Goal: Information Seeking & Learning: Learn about a topic

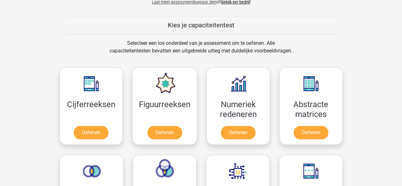
scroll to position [225, 0]
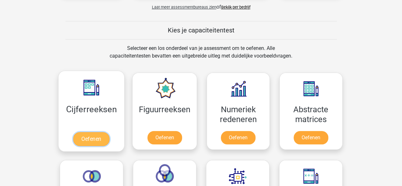
click at [93, 137] on link "Oefenen" at bounding box center [91, 139] width 36 height 14
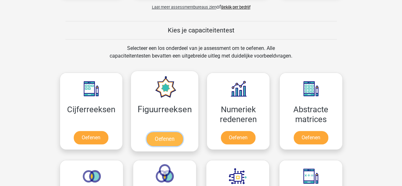
click at [153, 140] on link "Oefenen" at bounding box center [164, 139] width 36 height 14
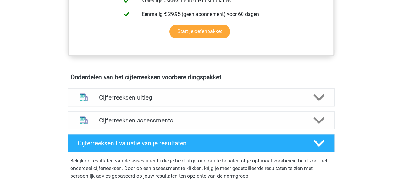
scroll to position [316, 0]
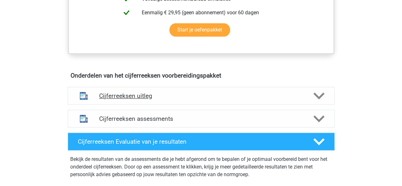
click at [317, 99] on polygon at bounding box center [318, 95] width 11 height 7
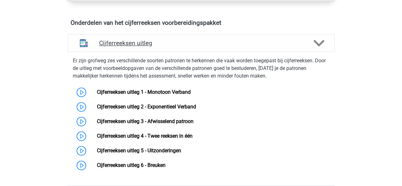
scroll to position [369, 0]
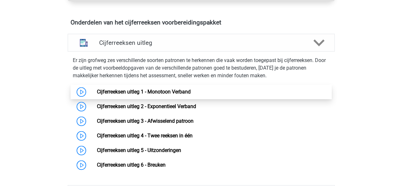
click at [183, 95] on link "Cijferreeksen uitleg 1 - Monotoon Verband" at bounding box center [144, 92] width 94 height 6
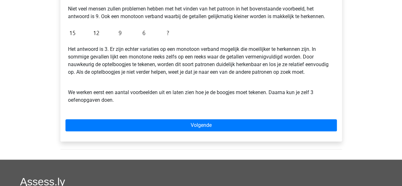
scroll to position [173, 0]
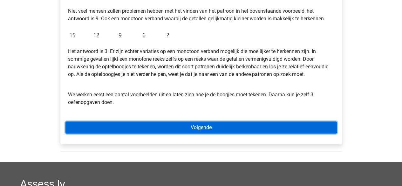
click at [299, 128] on link "Volgende" at bounding box center [200, 127] width 271 height 12
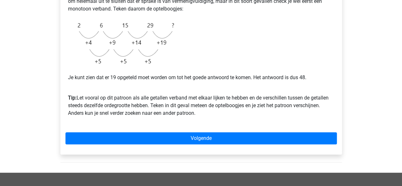
scroll to position [167, 0]
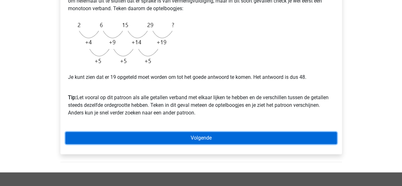
click at [323, 140] on link "Volgende" at bounding box center [200, 138] width 271 height 12
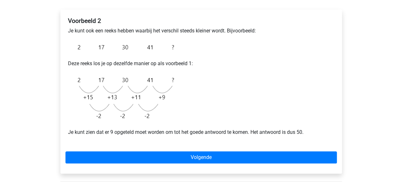
scroll to position [107, 0]
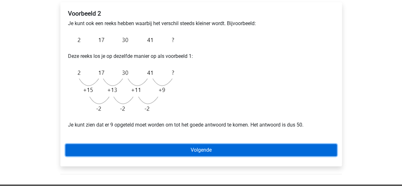
click at [70, 154] on link "Volgende" at bounding box center [200, 150] width 271 height 12
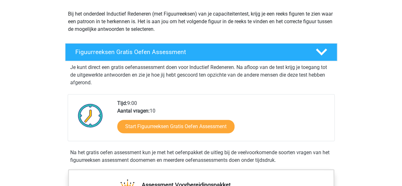
scroll to position [69, 0]
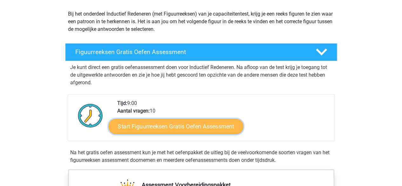
click at [133, 129] on link "Start Figuurreeksen Gratis Oefen Assessment" at bounding box center [175, 125] width 135 height 15
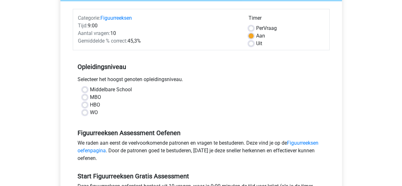
scroll to position [74, 0]
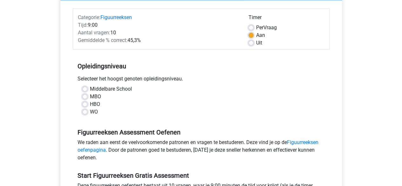
click at [90, 97] on label "MBO" at bounding box center [95, 97] width 11 height 8
click at [85, 97] on input "MBO" at bounding box center [84, 96] width 5 height 6
radio input "true"
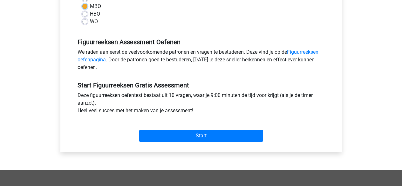
scroll to position [165, 0]
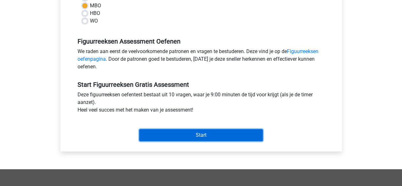
click at [251, 136] on input "Start" at bounding box center [200, 135] width 123 height 12
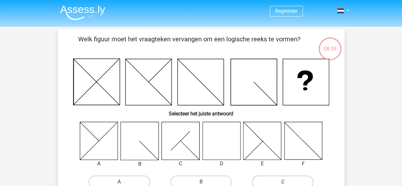
click at [262, 93] on icon at bounding box center [253, 82] width 46 height 46
click at [309, 89] on icon at bounding box center [306, 82] width 46 height 46
click at [141, 145] on icon at bounding box center [140, 141] width 38 height 38
click at [140, 164] on div "B" at bounding box center [140, 164] width 48 height 8
click at [206, 181] on label "B" at bounding box center [200, 181] width 61 height 13
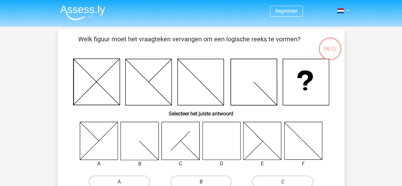
click at [205, 182] on input "B" at bounding box center [203, 184] width 4 height 4
radio input "true"
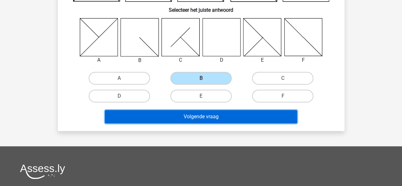
click at [260, 118] on button "Volgende vraag" at bounding box center [201, 116] width 192 height 13
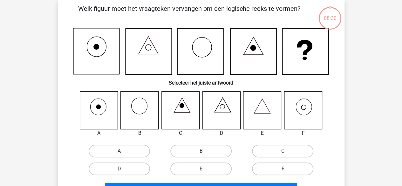
scroll to position [29, 0]
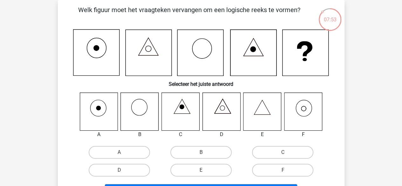
click at [292, 172] on label "F" at bounding box center [282, 169] width 61 height 13
click at [287, 172] on input "F" at bounding box center [285, 172] width 4 height 4
radio input "true"
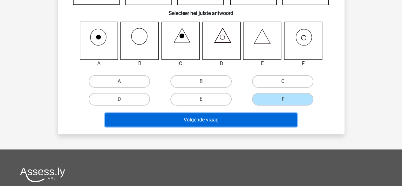
click at [277, 123] on button "Volgende vraag" at bounding box center [201, 119] width 192 height 13
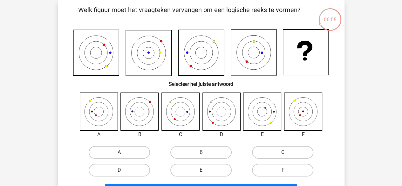
click at [296, 169] on label "F" at bounding box center [282, 169] width 61 height 13
click at [287, 170] on input "F" at bounding box center [285, 172] width 4 height 4
radio input "true"
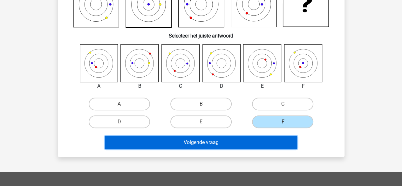
click at [264, 146] on button "Volgende vraag" at bounding box center [201, 142] width 192 height 13
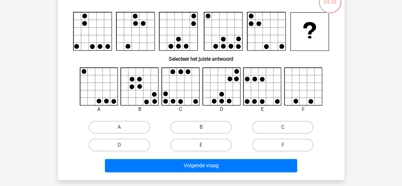
scroll to position [47, 0]
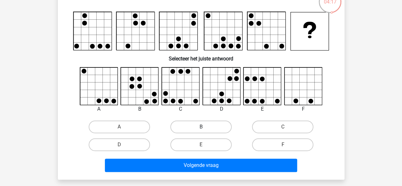
click at [216, 126] on label "B" at bounding box center [200, 126] width 61 height 13
click at [205, 127] on input "B" at bounding box center [203, 129] width 4 height 4
radio input "true"
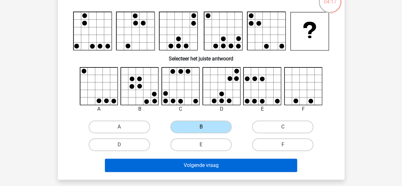
click at [253, 167] on button "Volgende vraag" at bounding box center [201, 164] width 192 height 13
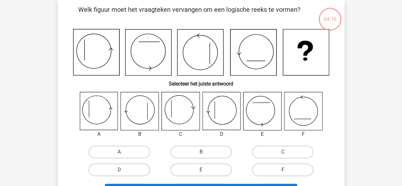
scroll to position [29, 0]
click at [119, 155] on input "A" at bounding box center [121, 154] width 4 height 4
radio input "true"
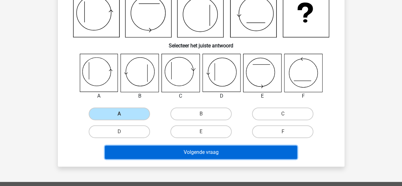
click at [185, 156] on button "Volgende vraag" at bounding box center [201, 151] width 192 height 13
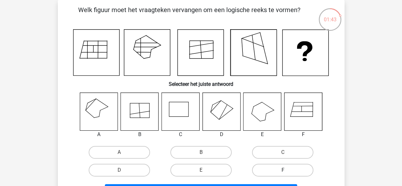
click at [282, 169] on label "F" at bounding box center [282, 169] width 61 height 13
click at [283, 170] on input "F" at bounding box center [285, 172] width 4 height 4
radio input "true"
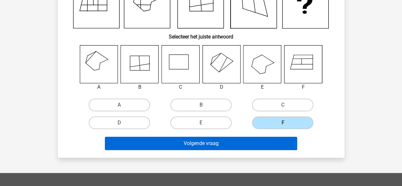
click at [251, 146] on button "Volgende vraag" at bounding box center [201, 143] width 192 height 13
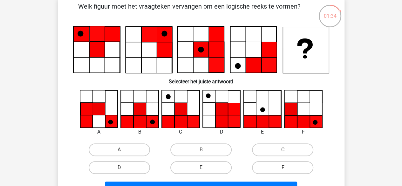
scroll to position [35, 0]
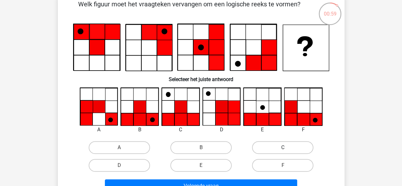
click at [286, 146] on label "C" at bounding box center [282, 147] width 61 height 13
click at [286, 147] on input "C" at bounding box center [285, 149] width 4 height 4
radio input "true"
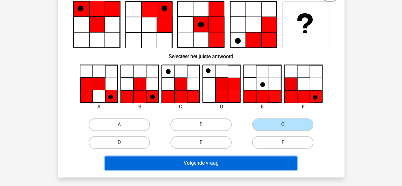
click at [273, 164] on button "Volgende vraag" at bounding box center [201, 162] width 192 height 13
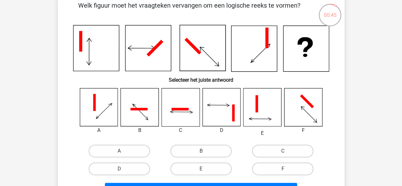
scroll to position [33, 0]
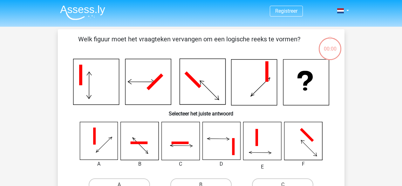
scroll to position [33, 0]
